Goal: Manage account settings

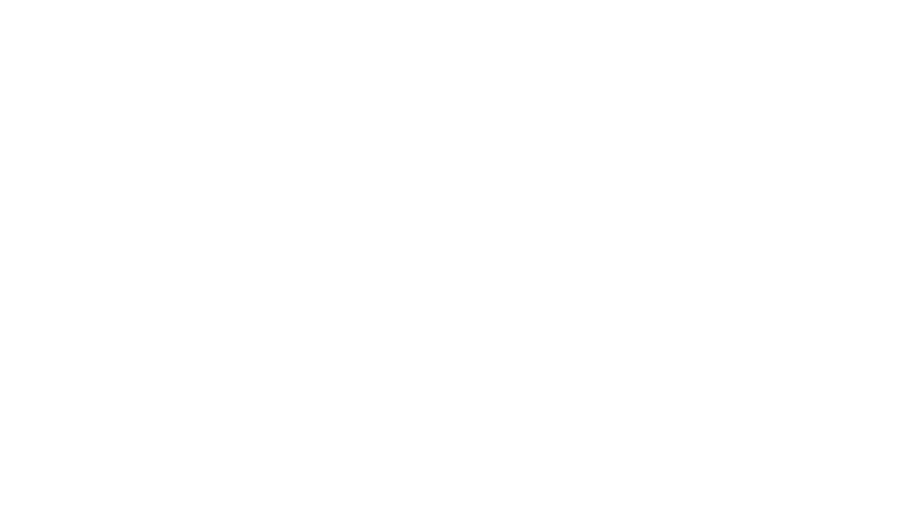
select select "**"
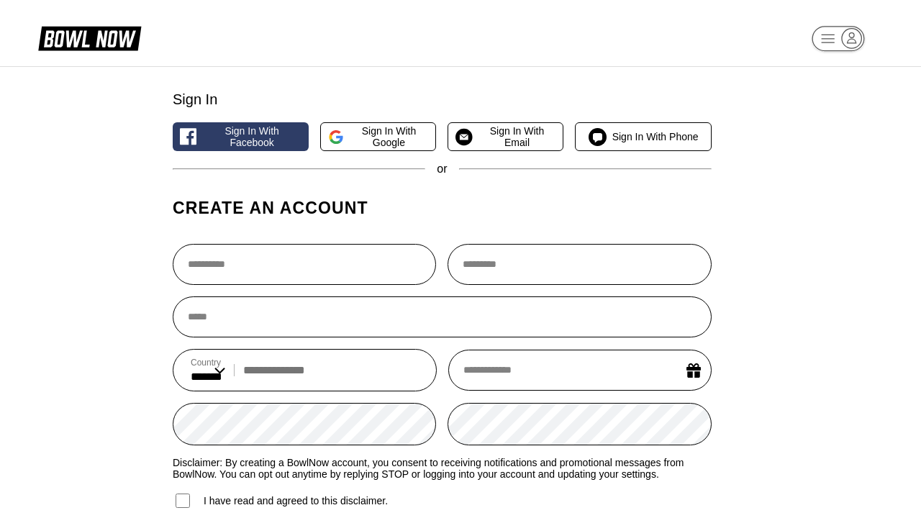
select select "**"
